Goal: Task Accomplishment & Management: Use online tool/utility

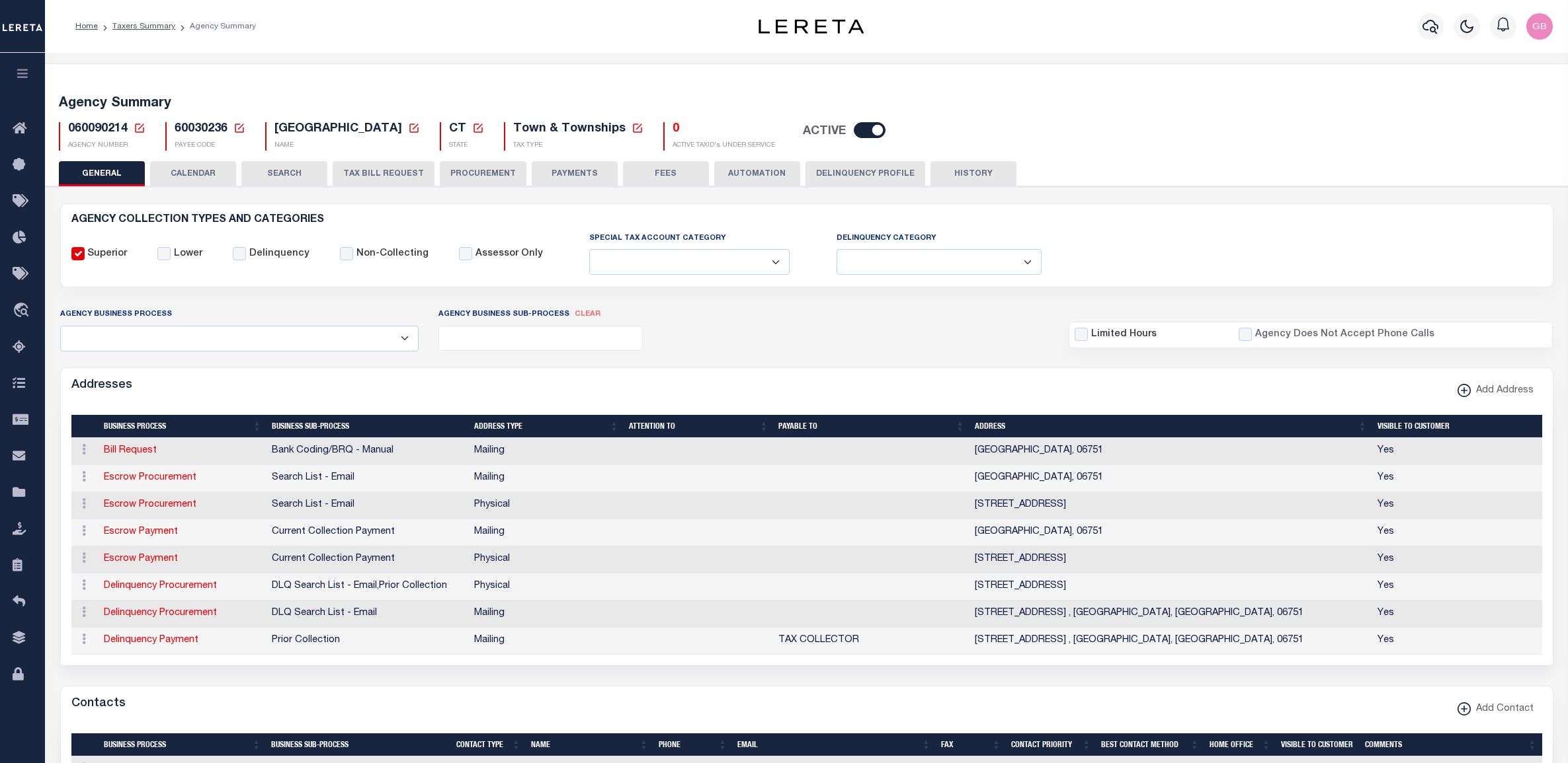
select select
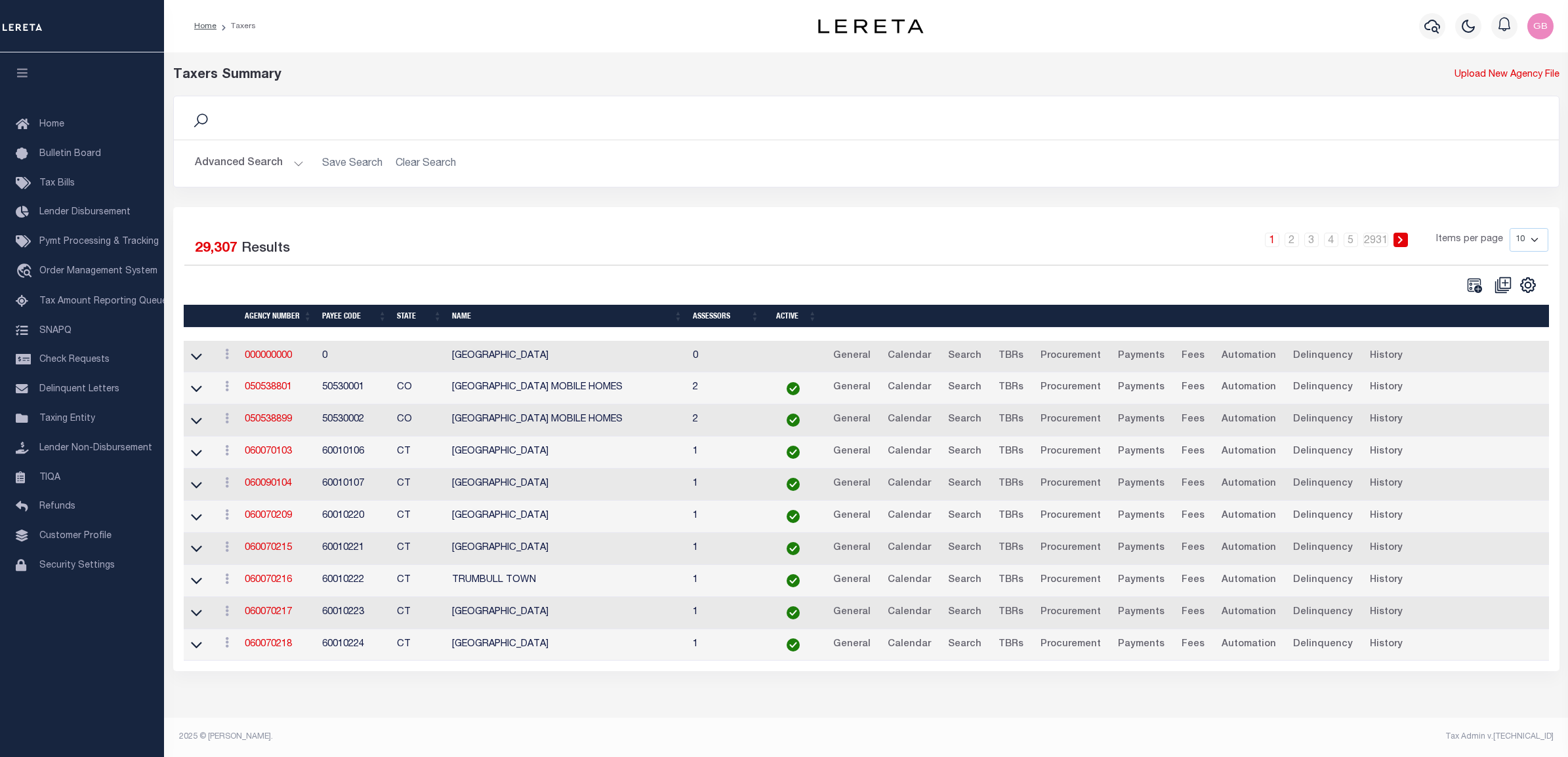
click at [260, 164] on button "Advanced Search" at bounding box center [249, 163] width 109 height 25
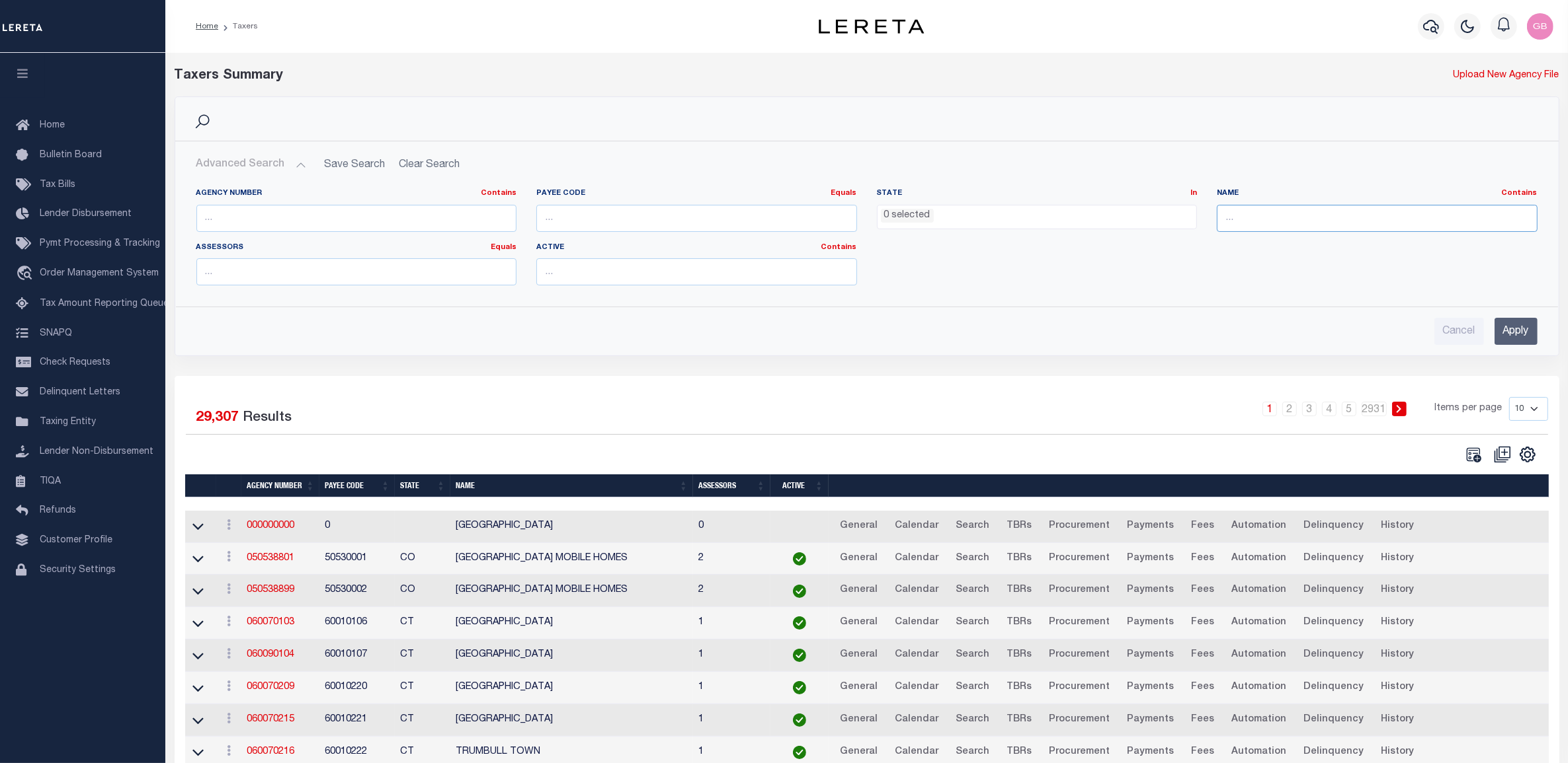
click at [1255, 213] on input "text" at bounding box center [1377, 218] width 321 height 27
click at [1514, 331] on input "Apply" at bounding box center [1516, 331] width 43 height 27
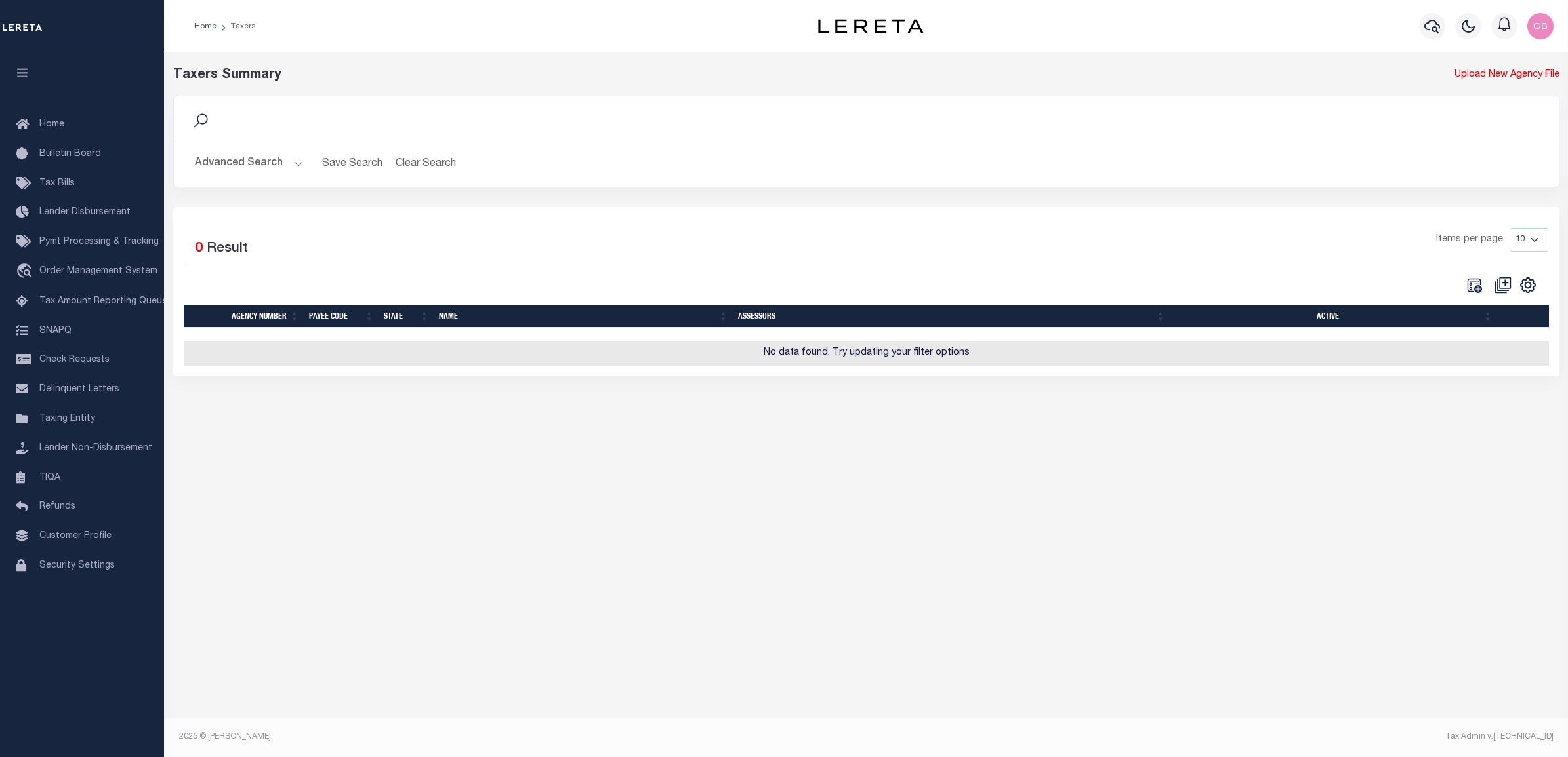
click at [283, 164] on button "Advanced Search" at bounding box center [249, 163] width 109 height 25
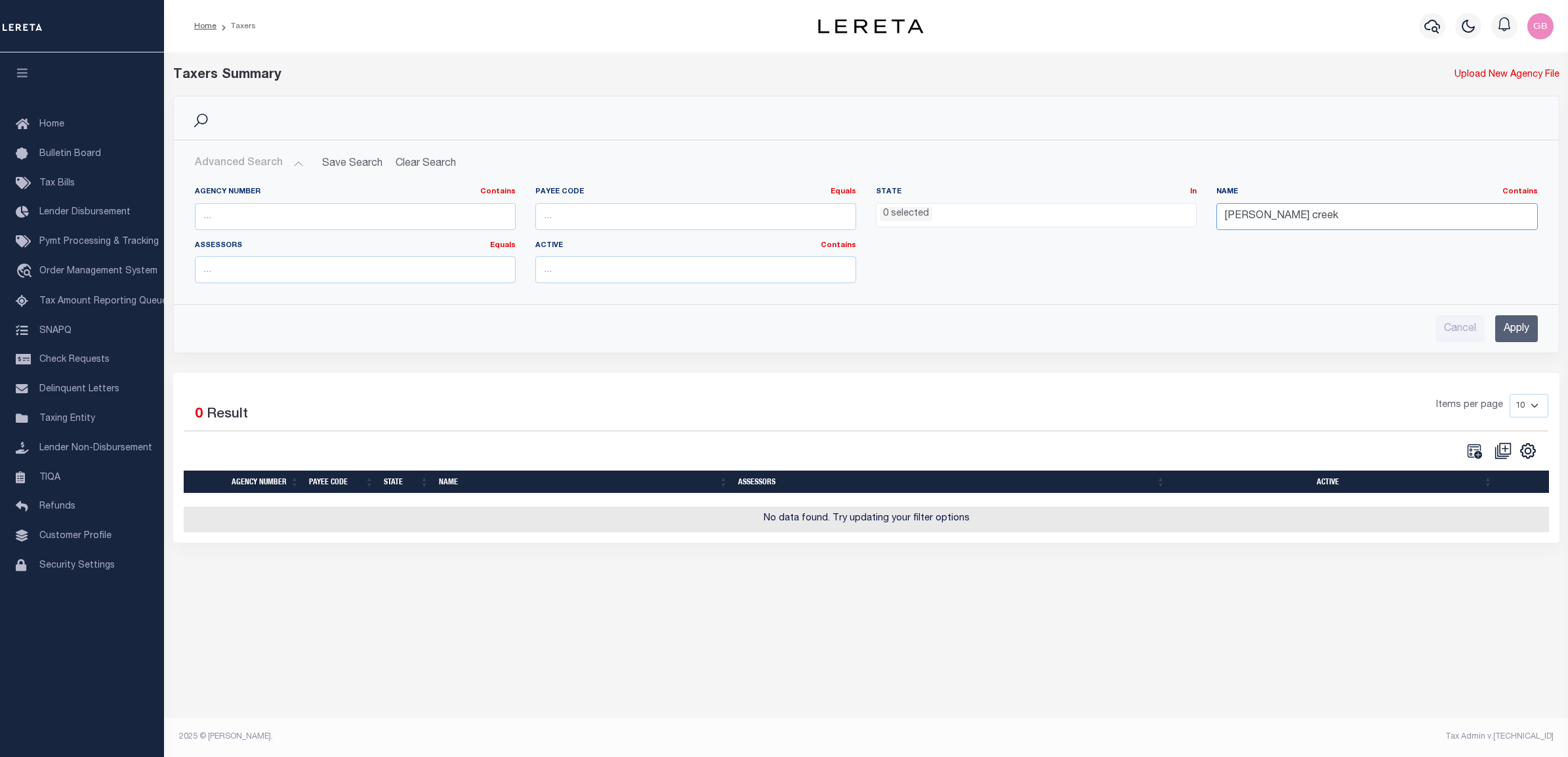
drag, startPoint x: 1301, startPoint y: 211, endPoint x: 1237, endPoint y: 213, distance: 64.0
click at [1237, 213] on input "Gose creek" at bounding box center [1376, 216] width 321 height 27
click at [1234, 213] on input "Gose creek" at bounding box center [1376, 216] width 321 height 27
type input "Goose creek"
click at [1516, 328] on input "Apply" at bounding box center [1516, 328] width 43 height 27
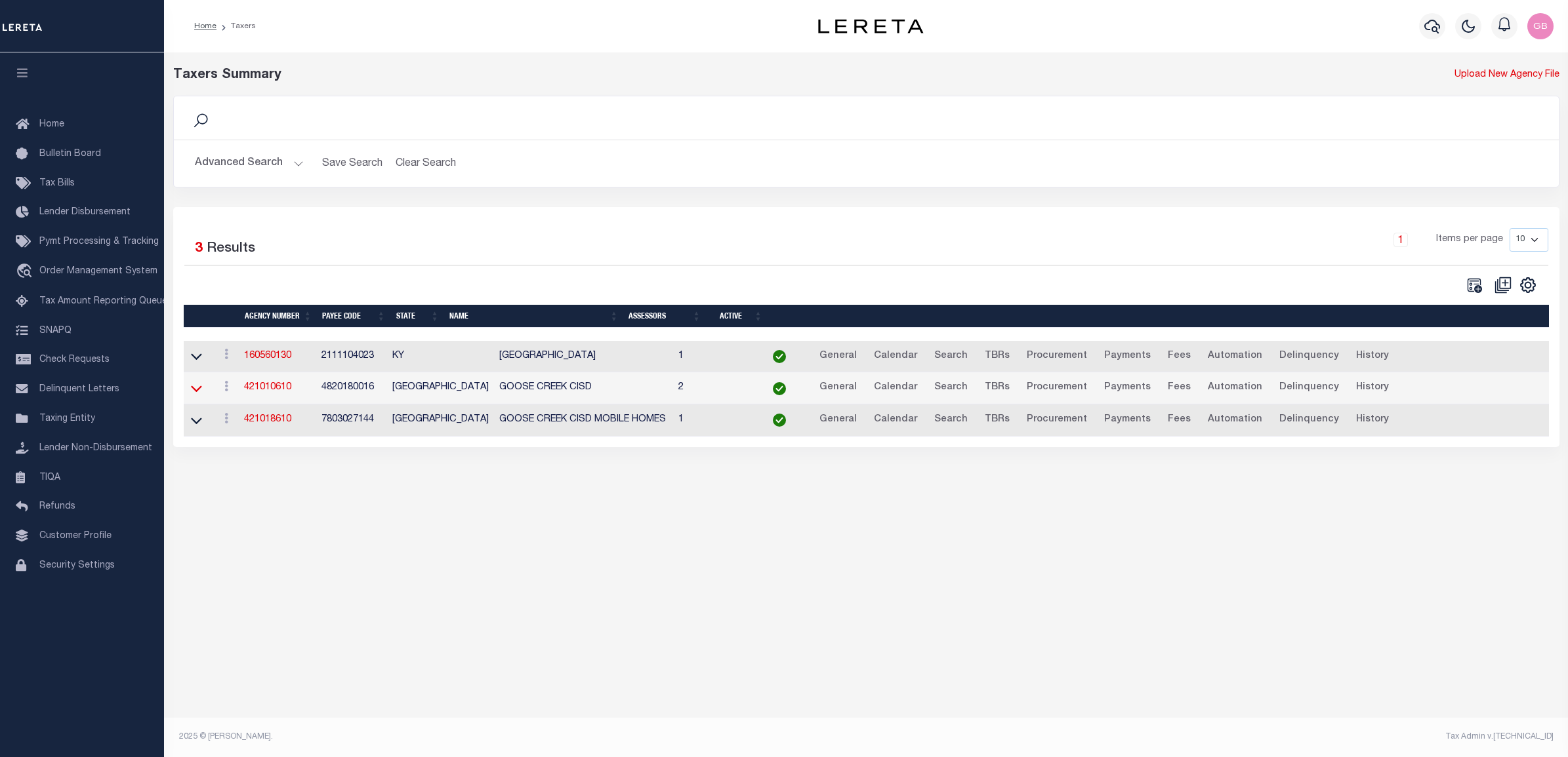
click at [197, 393] on icon at bounding box center [196, 389] width 11 height 6
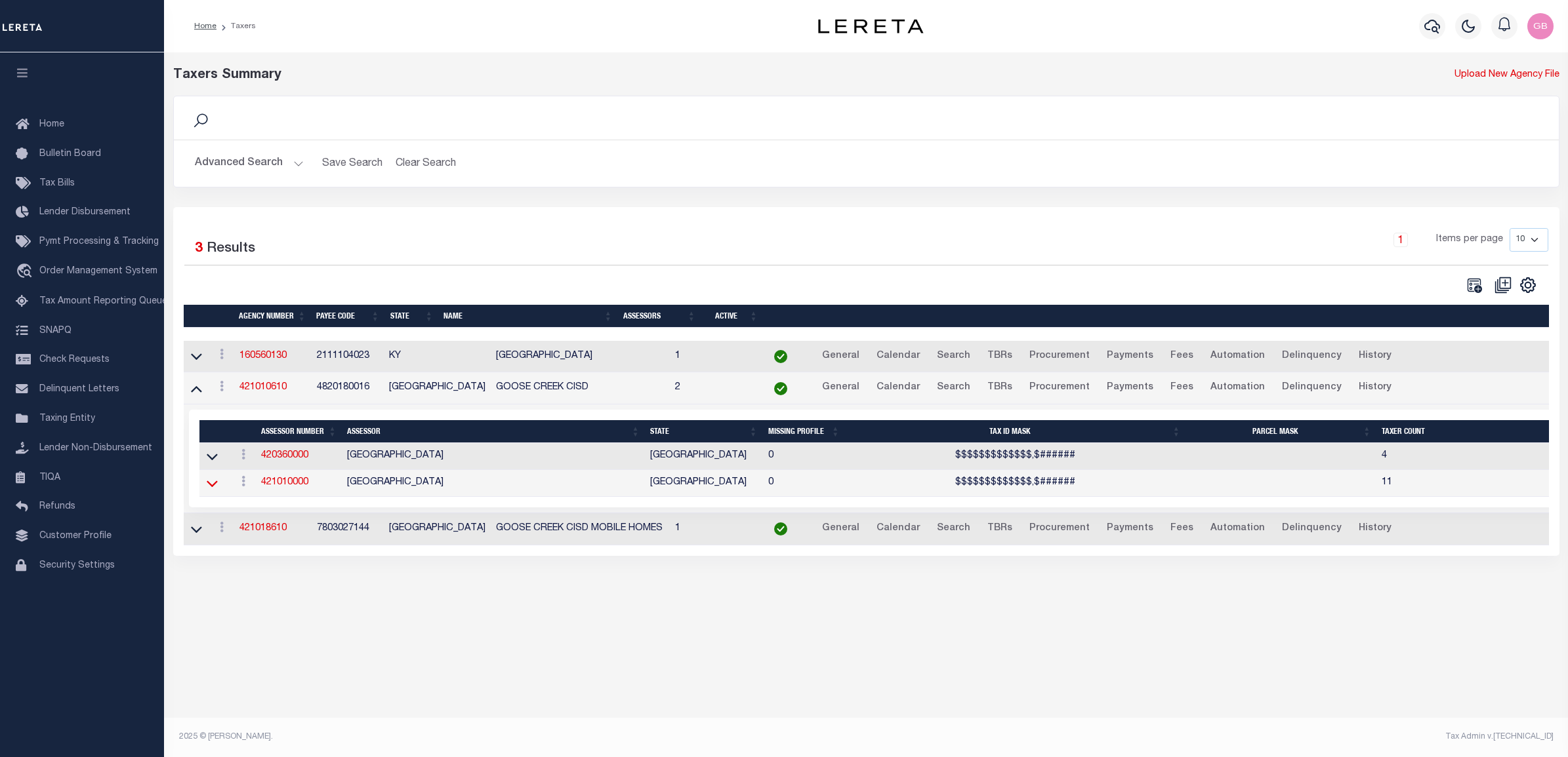
click at [214, 491] on icon at bounding box center [212, 484] width 11 height 14
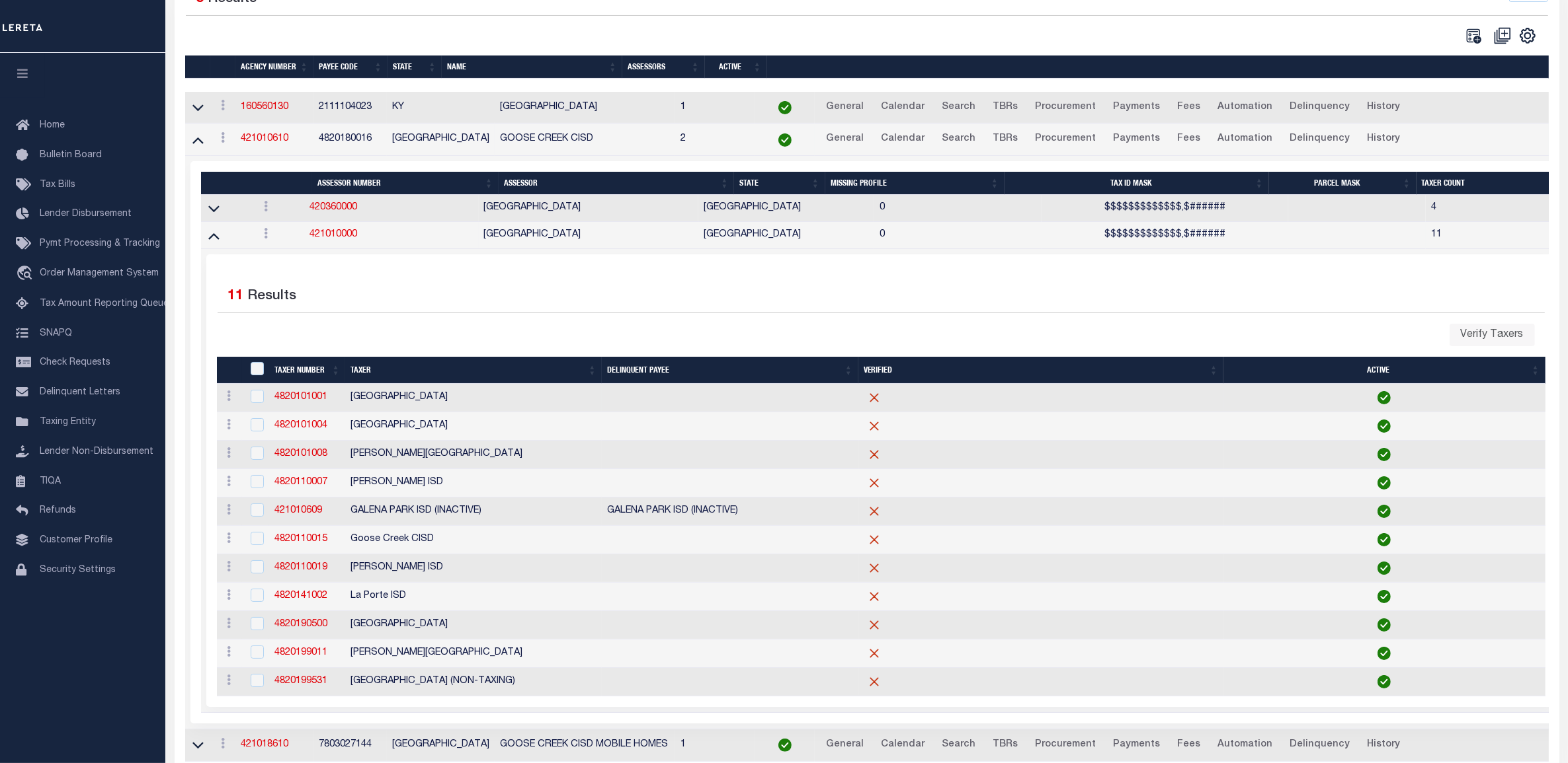
scroll to position [149, 0]
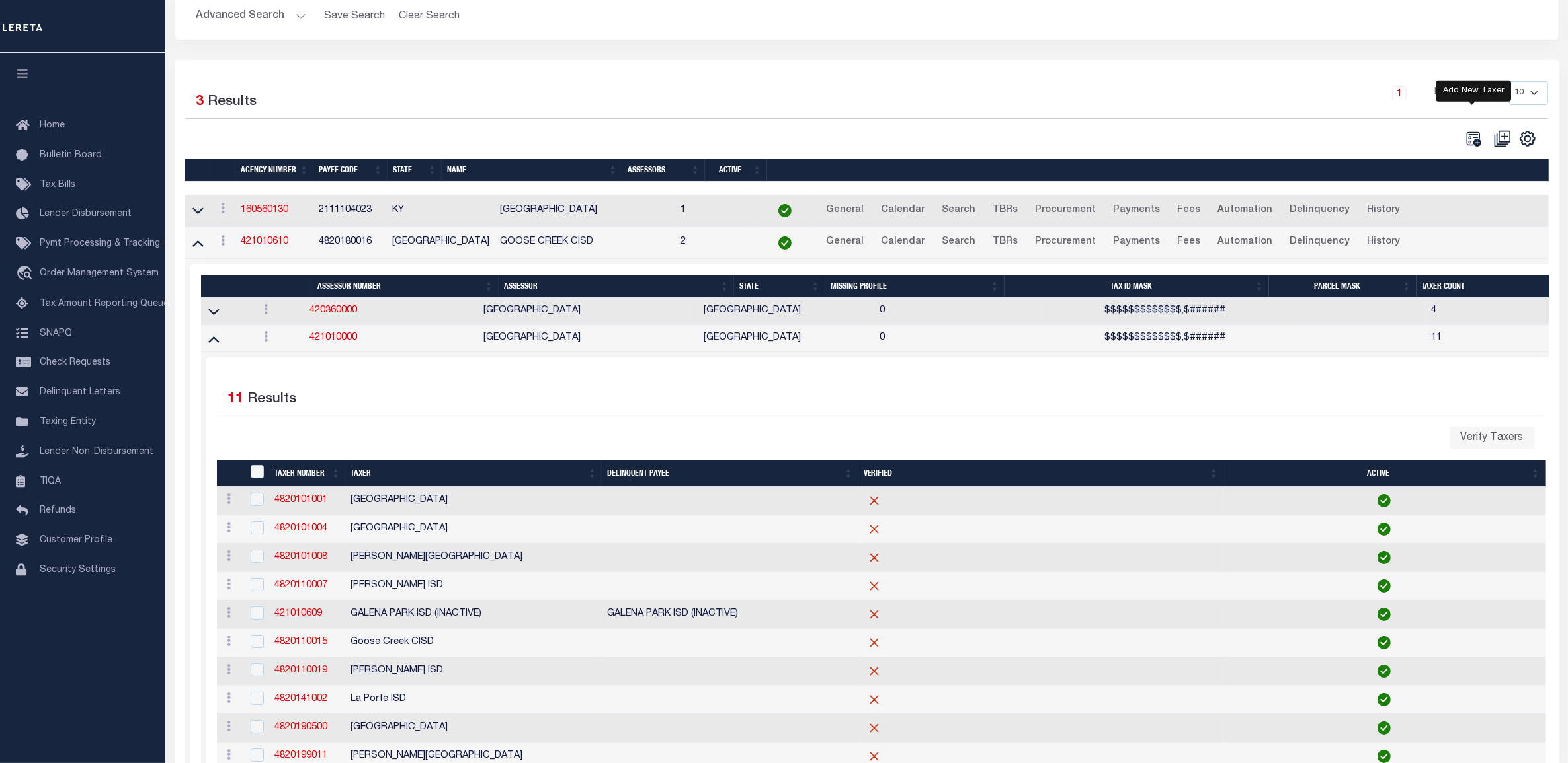
click at [1475, 143] on icon "" at bounding box center [1473, 139] width 14 height 14
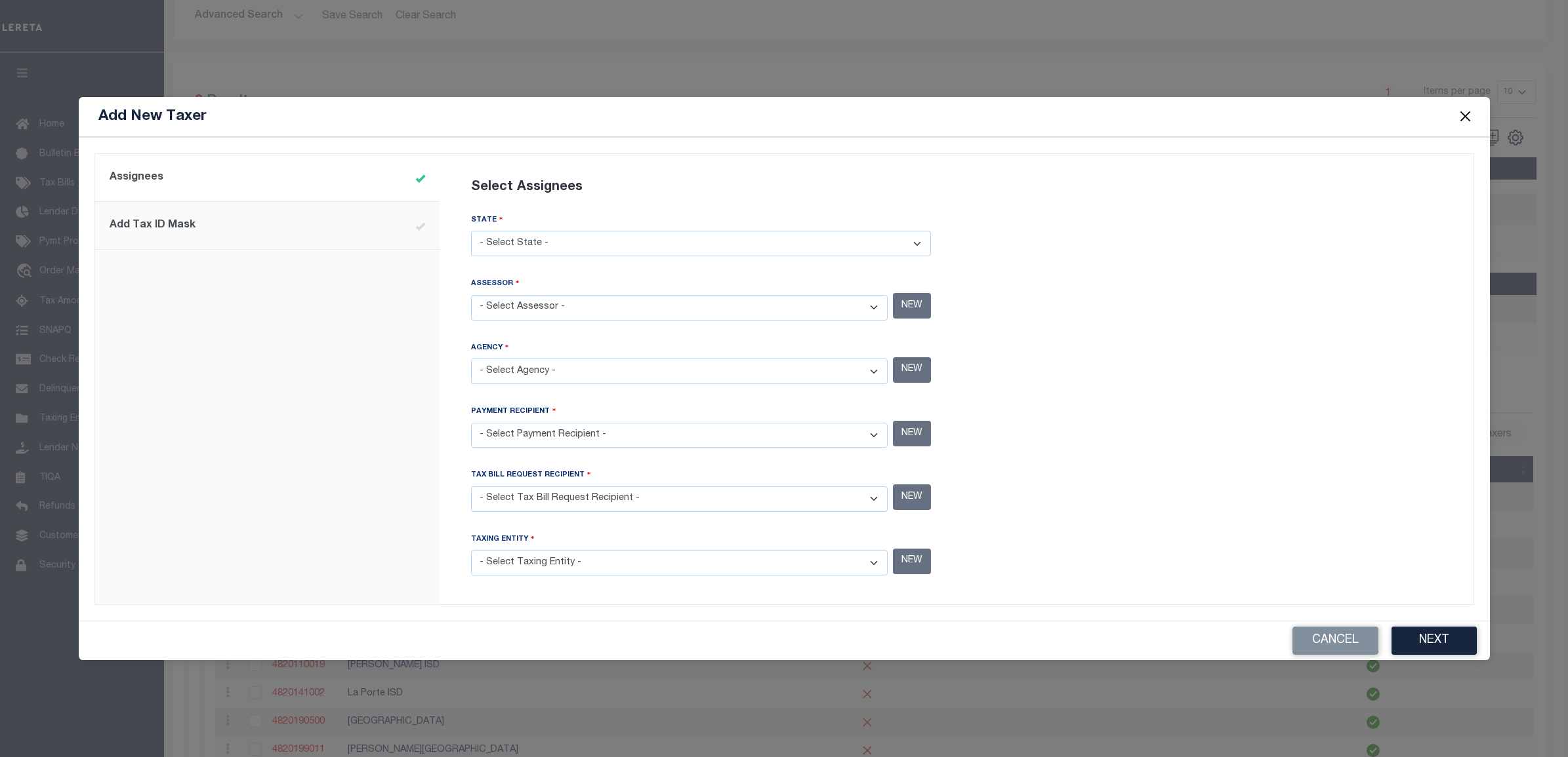
click at [856, 245] on select "- Select State - AK AL AR AZ CA CO CT DC DE FL GA GU HI IA ID IL IN KS KY LA MA…" at bounding box center [700, 243] width 459 height 25
click at [1146, 158] on div "Assignees Select Assignees STATE - Select State - AK AL AR AZ CA CO CT DC DE FL…" at bounding box center [956, 379] width 1034 height 451
click at [1337, 644] on button "Cancel" at bounding box center [1335, 641] width 86 height 28
